Goal: Task Accomplishment & Management: Manage account settings

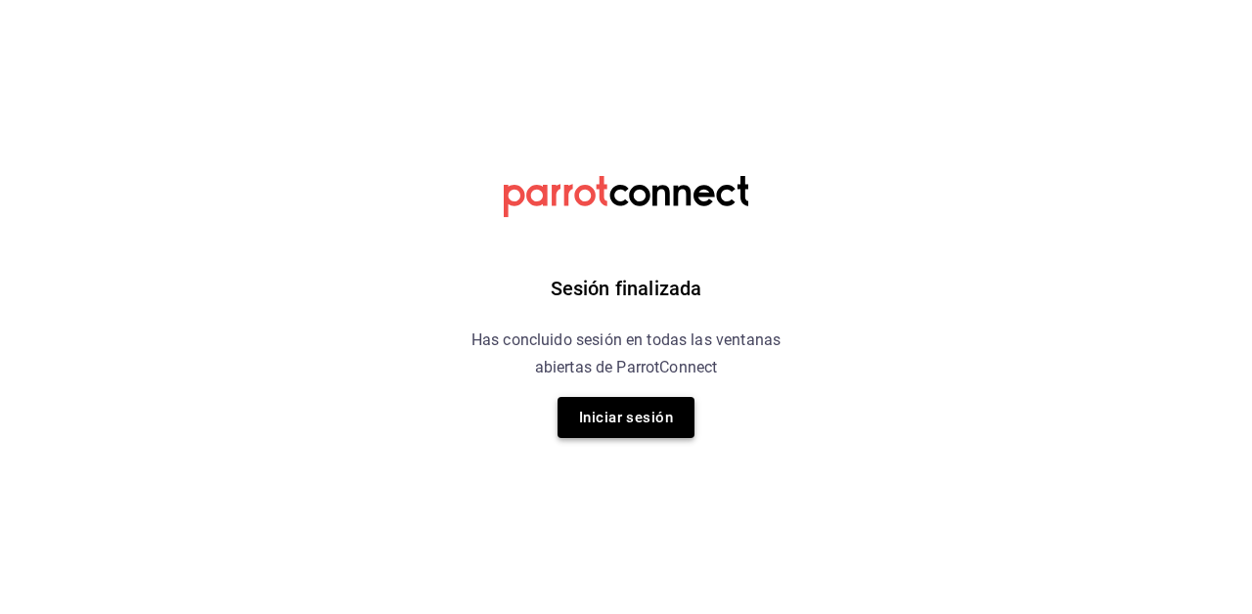
click at [621, 424] on button "Iniciar sesión" at bounding box center [626, 417] width 137 height 41
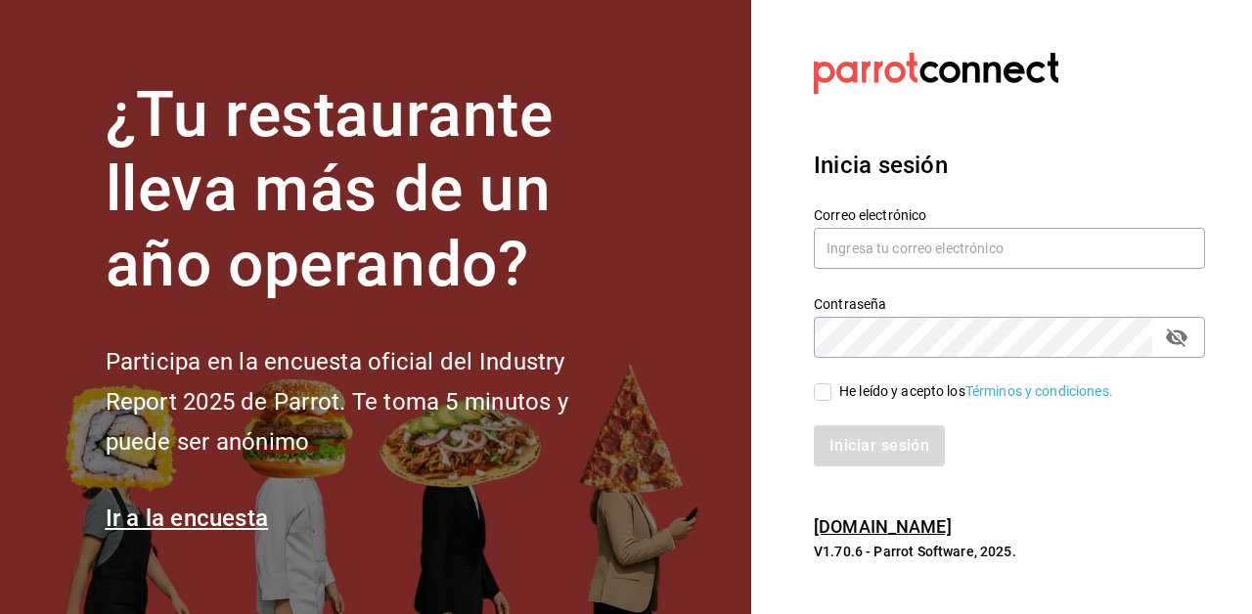
click at [621, 424] on h2 "Participa en la encuesta oficial del Industry Report 2025 de Parrot. Te toma 5 …" at bounding box center [370, 401] width 528 height 119
type input "[EMAIL_ADDRESS][DOMAIN_NAME]"
click at [821, 393] on input "He leído y acepto los Términos y condiciones." at bounding box center [823, 392] width 18 height 18
checkbox input "true"
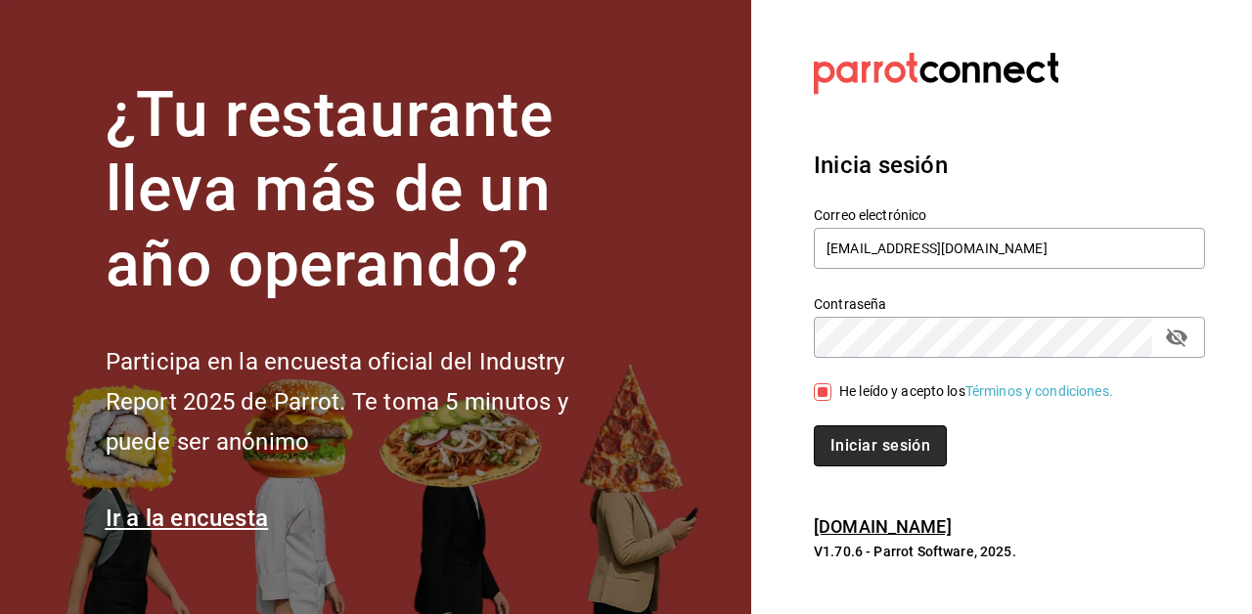
click at [843, 434] on button "Iniciar sesión" at bounding box center [880, 446] width 133 height 41
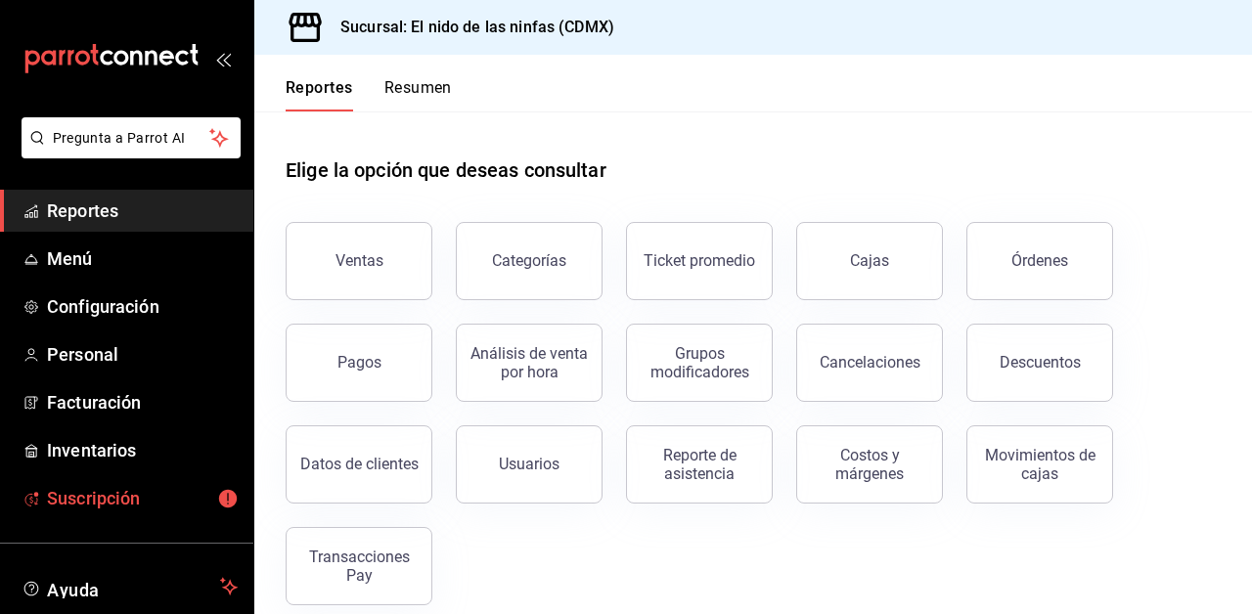
click at [70, 515] on link "Suscripción" at bounding box center [126, 498] width 253 height 42
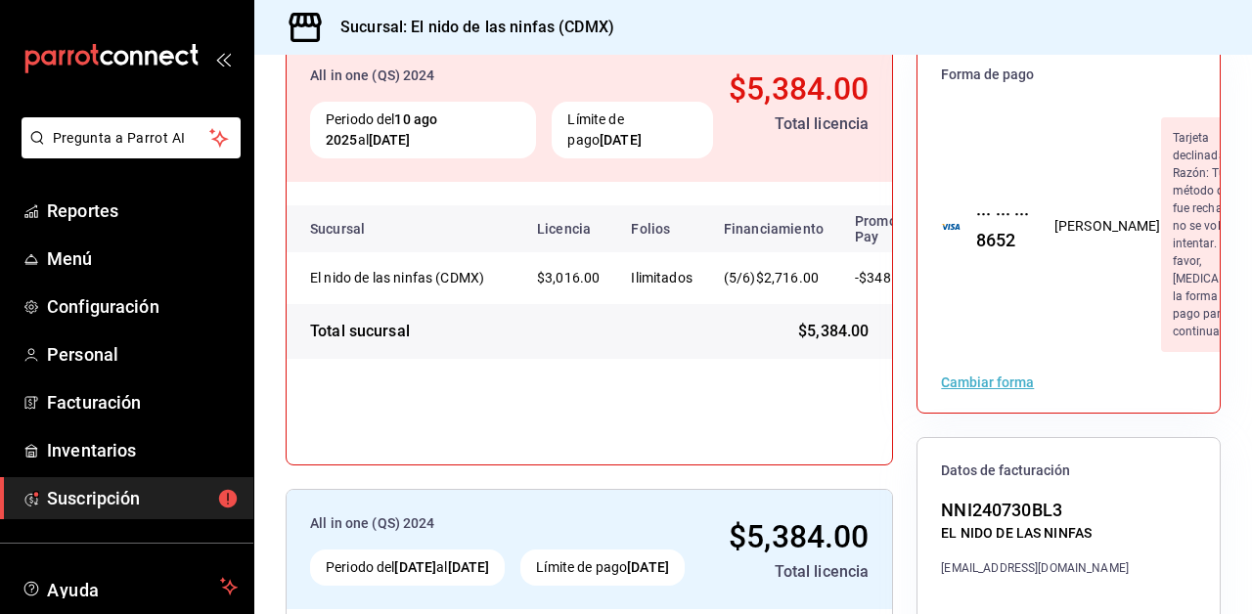
scroll to position [226, 0]
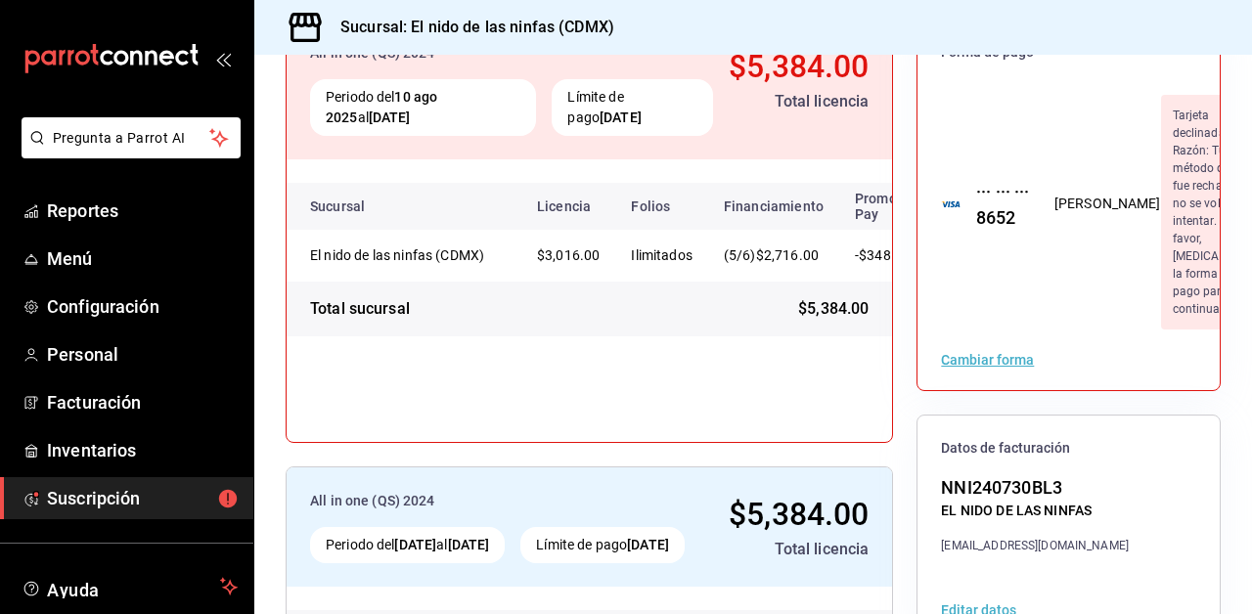
click at [995, 319] on div "··· ··· ··· 8652 FELIPE ANGEL NAJERA ARREOLA Tarjeta declinada. Razón: Tu métod…" at bounding box center [1069, 204] width 302 height 250
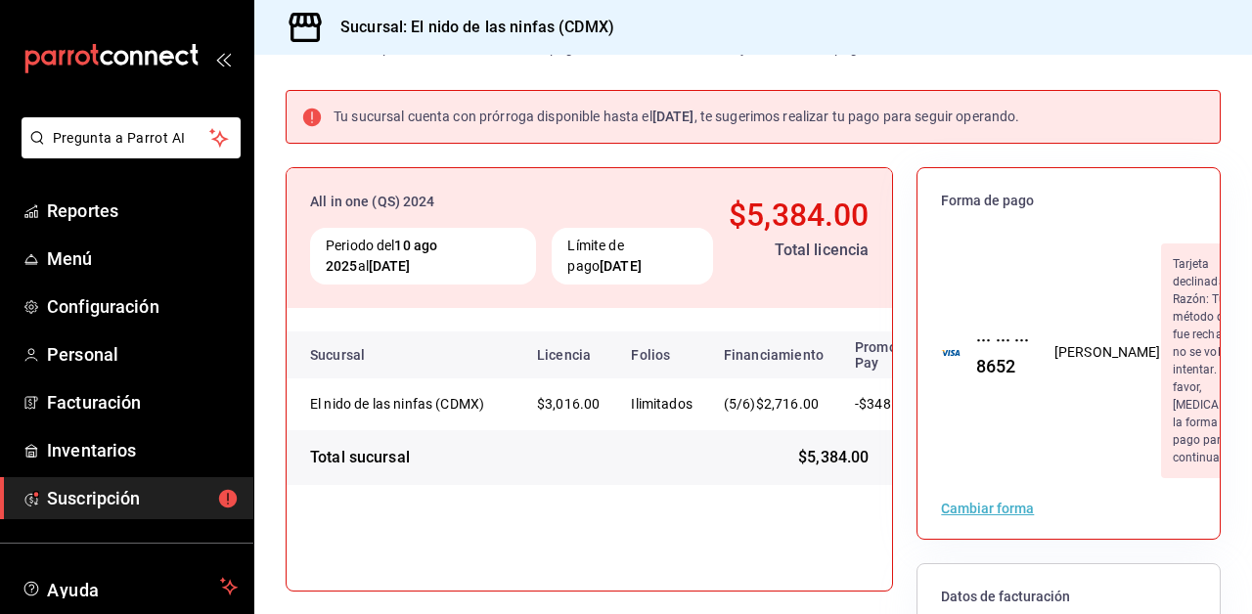
scroll to position [112, 0]
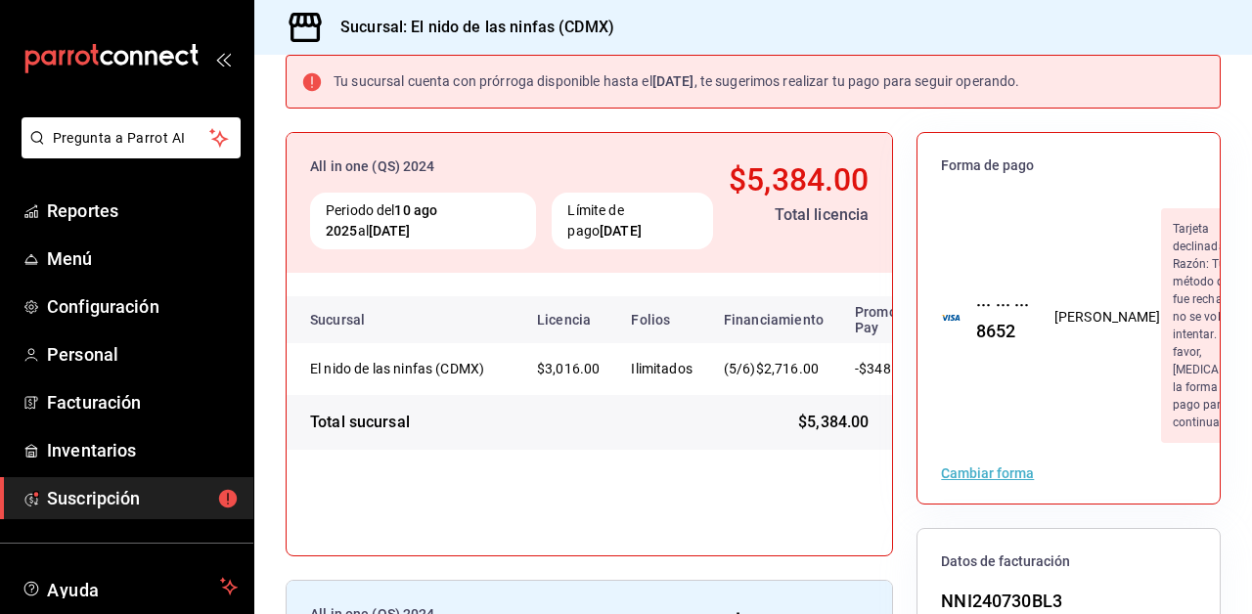
click at [1014, 344] on div "··· ··· ··· 8652" at bounding box center [996, 318] width 70 height 53
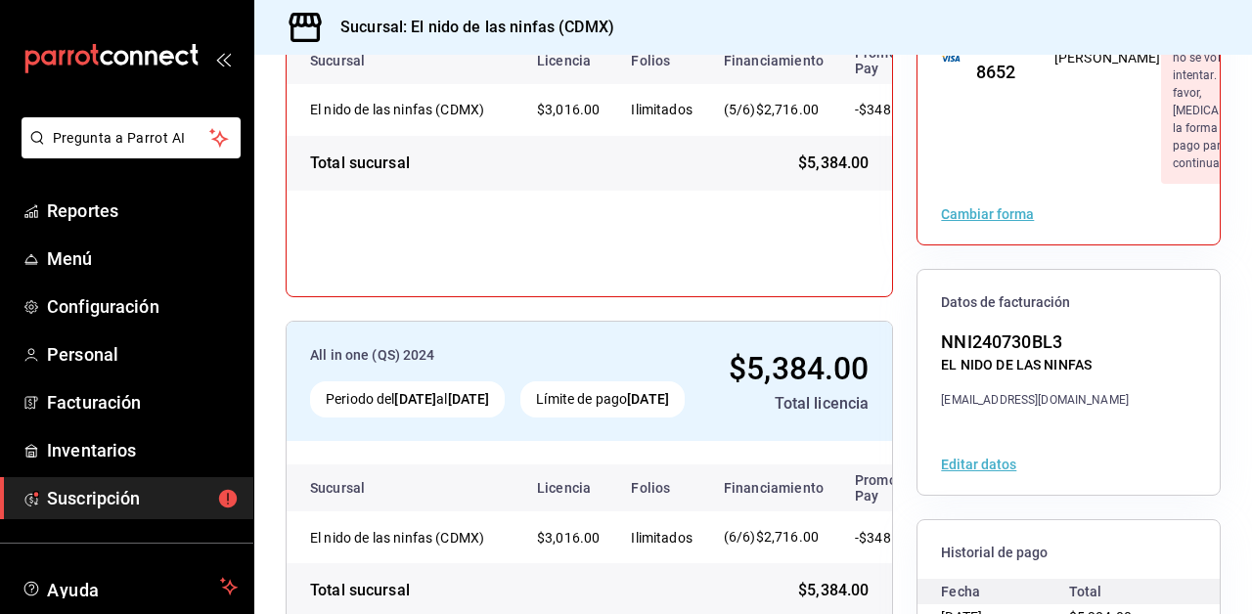
scroll to position [569, 0]
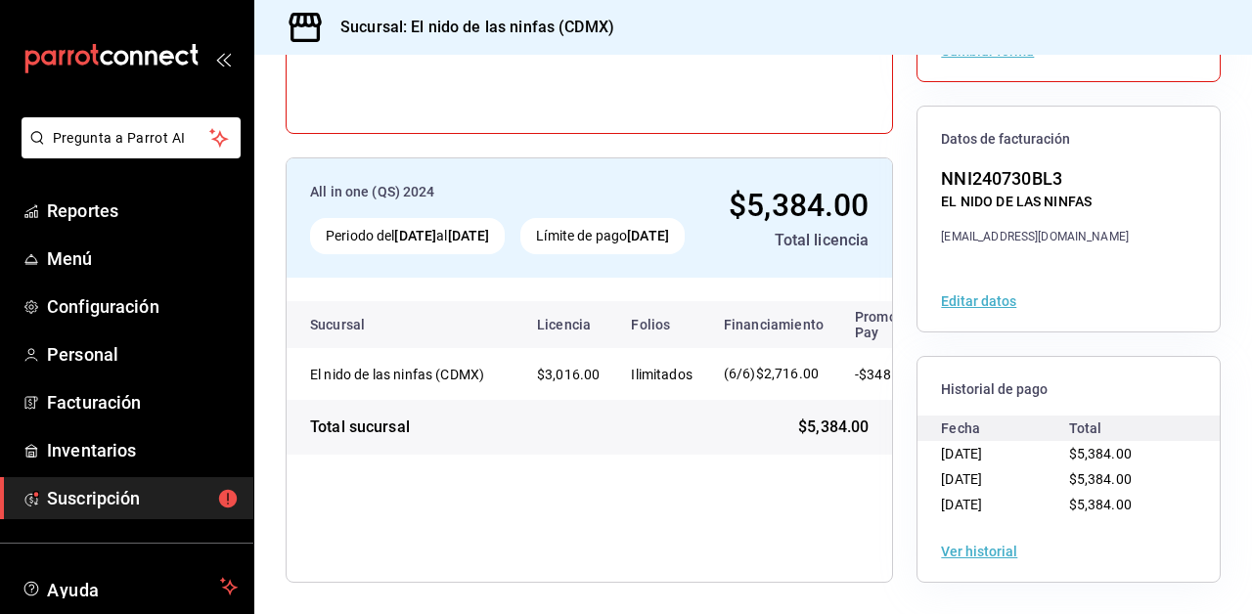
click at [971, 555] on button "Ver historial" at bounding box center [979, 552] width 76 height 14
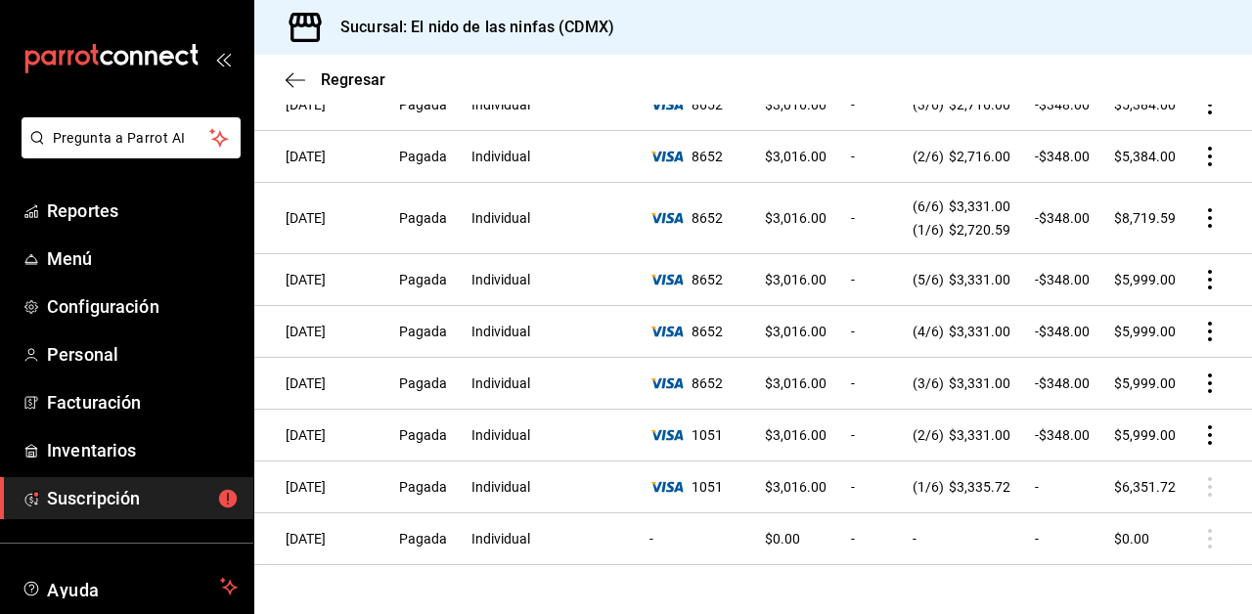
scroll to position [266, 0]
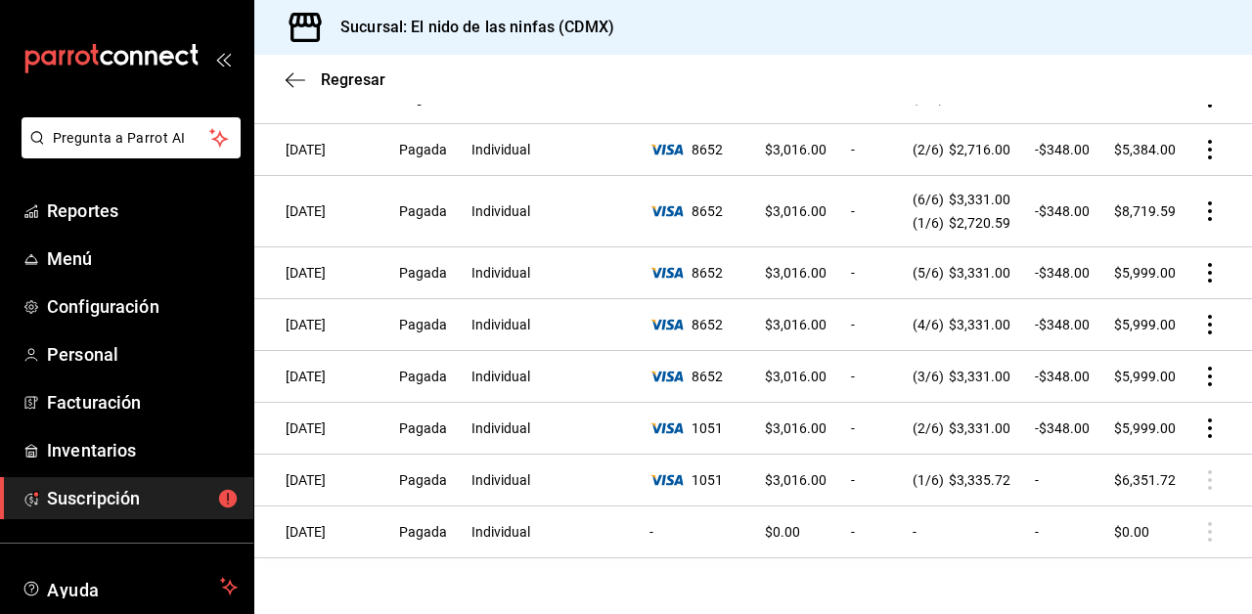
click at [684, 423] on icon at bounding box center [667, 429] width 34 height 12
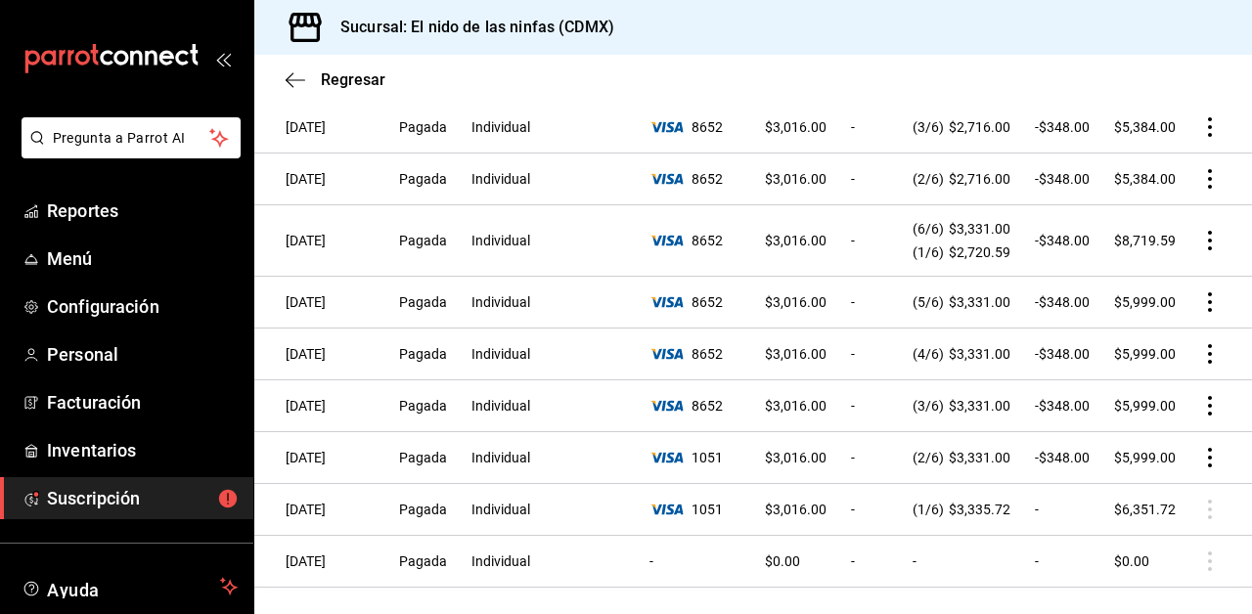
scroll to position [274, 0]
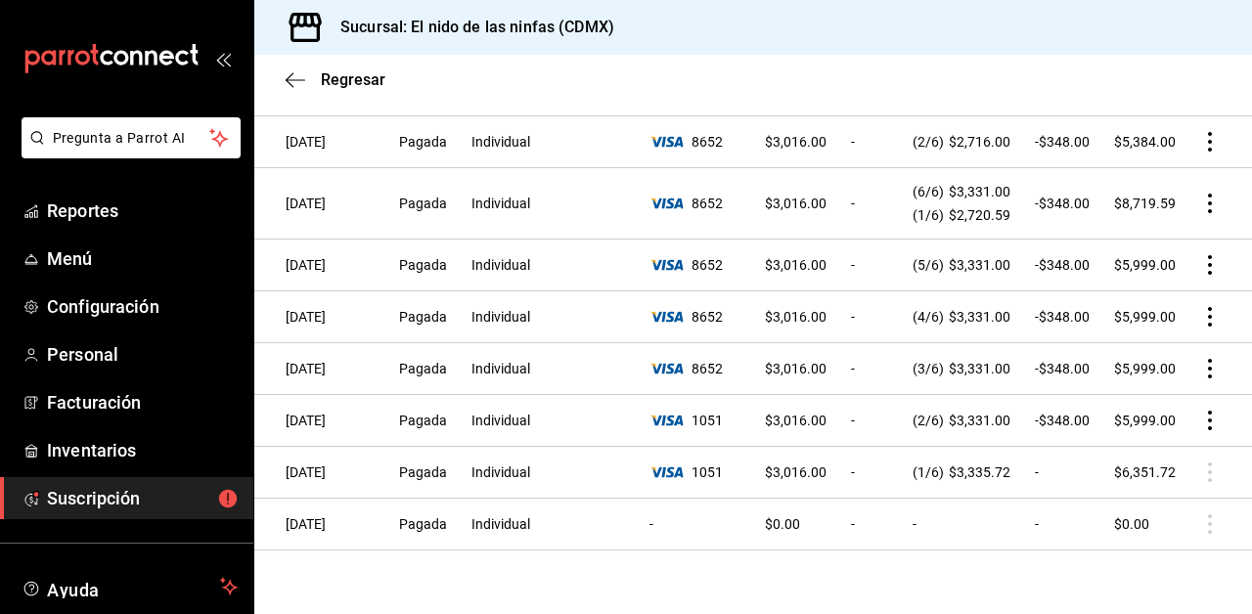
click at [1204, 411] on icon "actions" at bounding box center [1210, 421] width 20 height 20
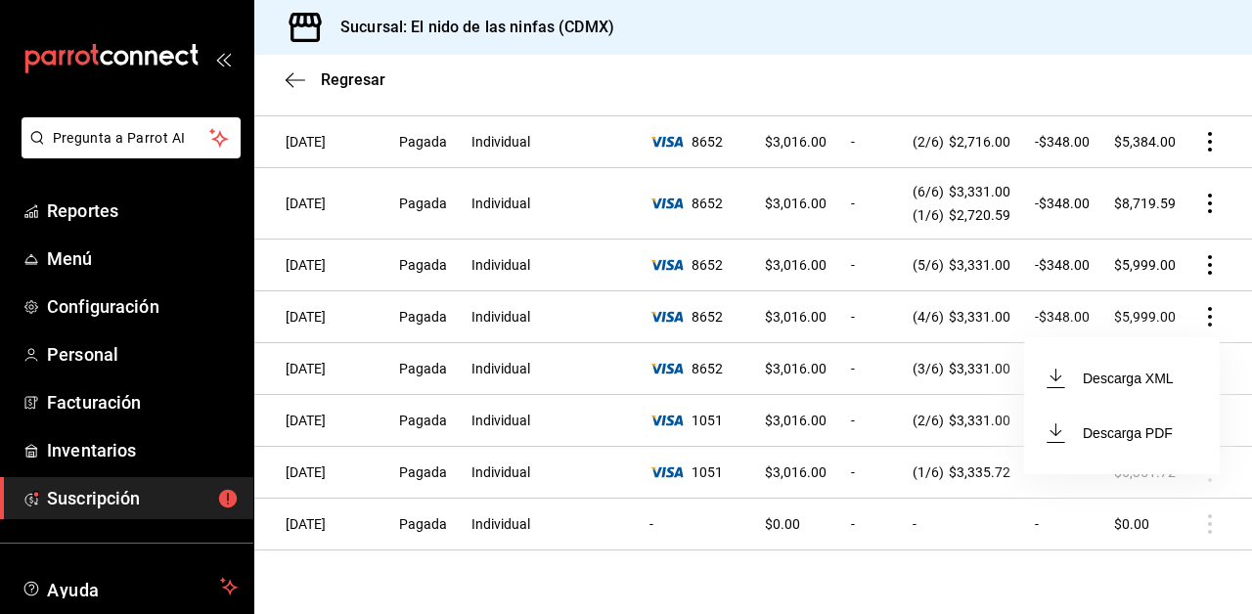
click at [1054, 525] on div at bounding box center [626, 307] width 1252 height 614
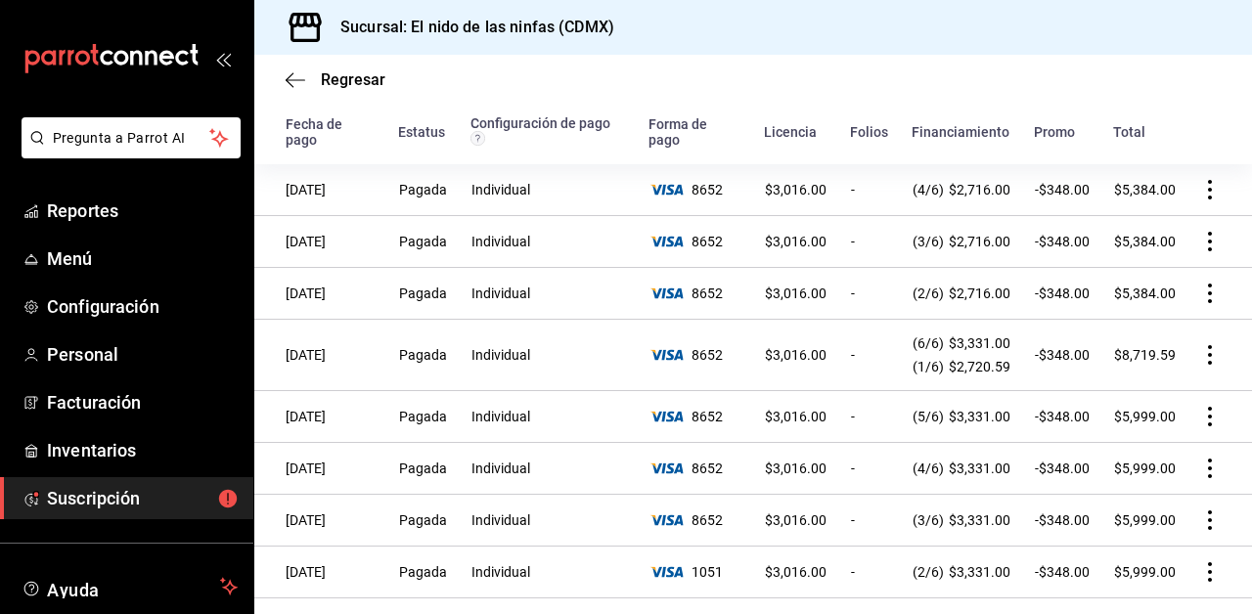
scroll to position [123, 0]
click at [1212, 179] on icon "actions" at bounding box center [1210, 189] width 20 height 20
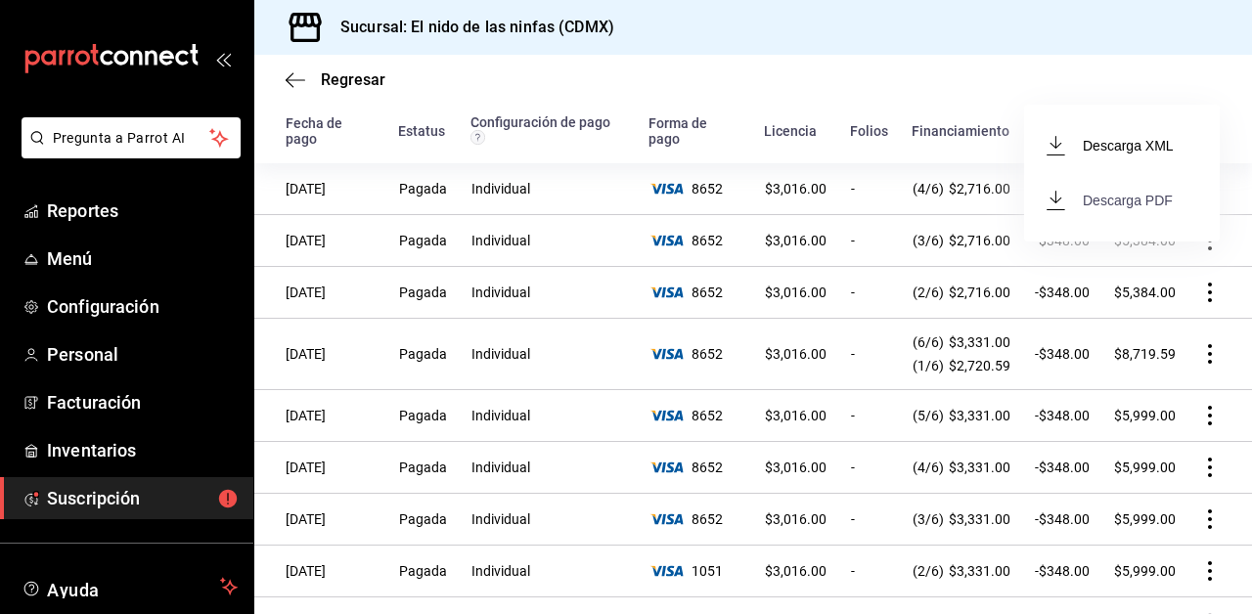
click at [1083, 194] on span "Descarga PDF" at bounding box center [1110, 200] width 125 height 23
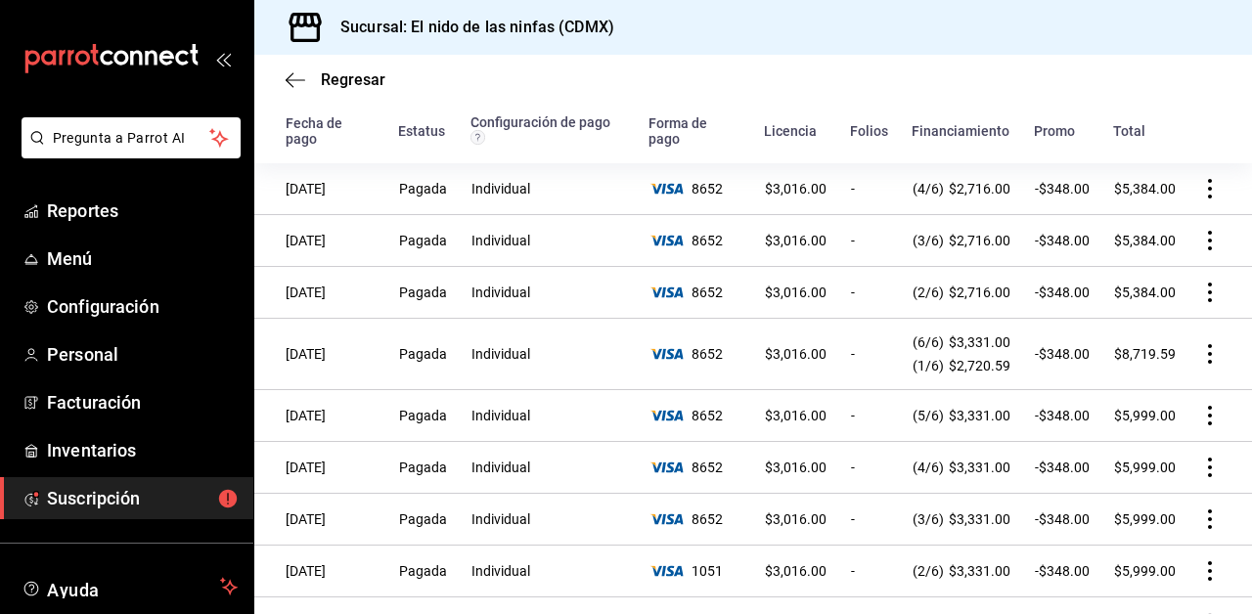
click at [1212, 231] on icon "actions" at bounding box center [1210, 241] width 20 height 20
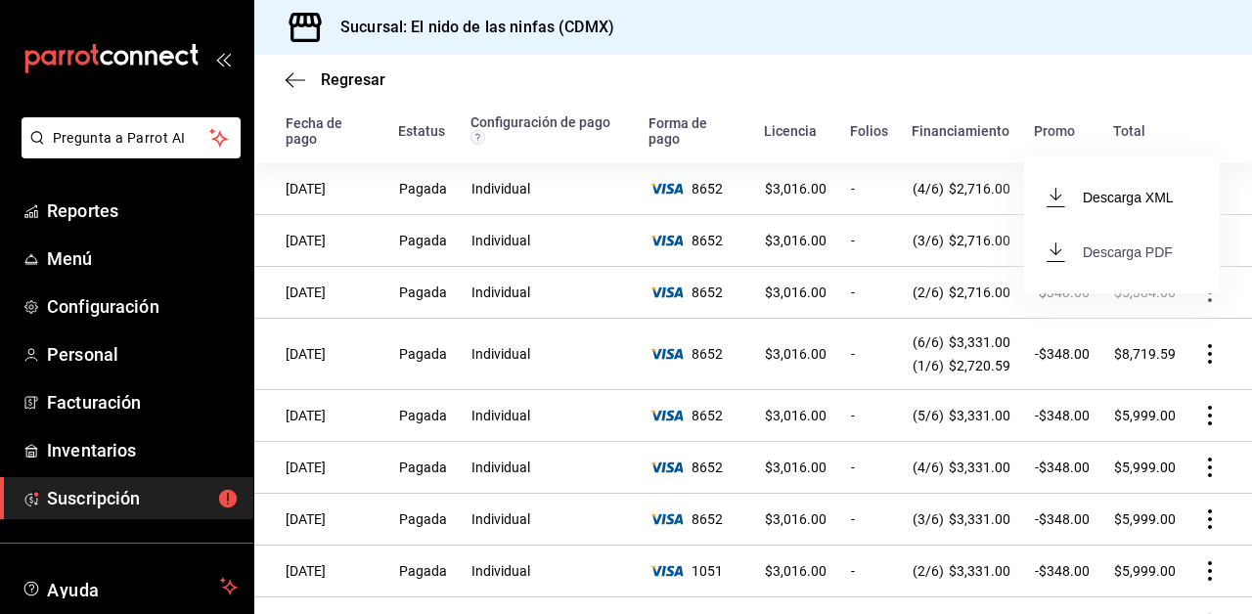
click at [1131, 250] on span "Descarga PDF" at bounding box center [1110, 252] width 125 height 23
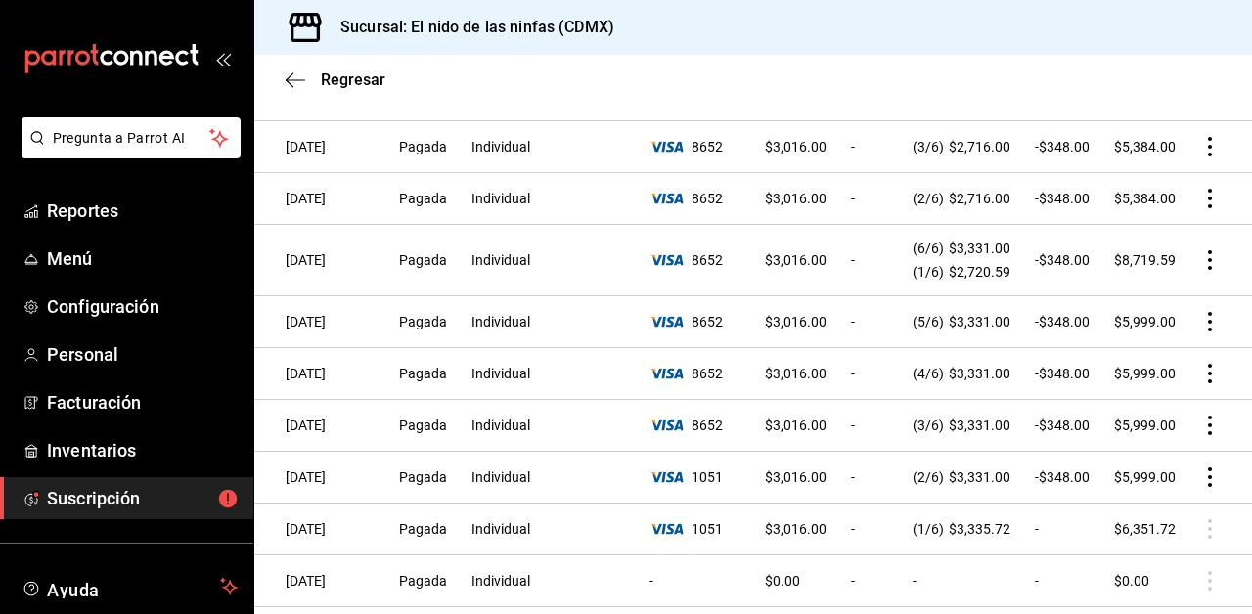
scroll to position [274, 0]
